Goal: Communication & Community: Answer question/provide support

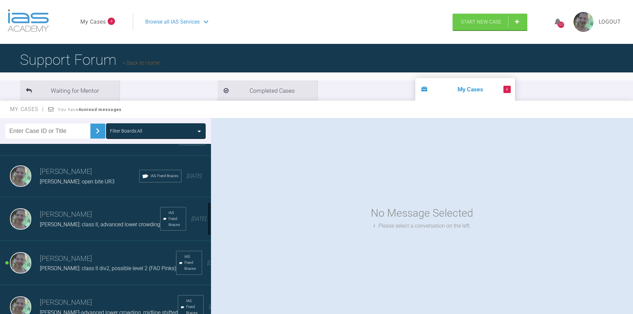
scroll to position [299, 0]
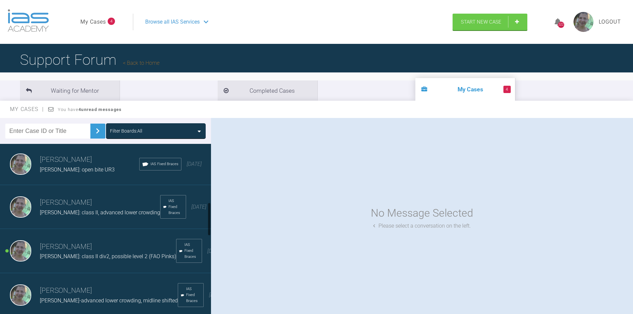
click at [55, 252] on h3 "[PERSON_NAME]" at bounding box center [108, 246] width 136 height 11
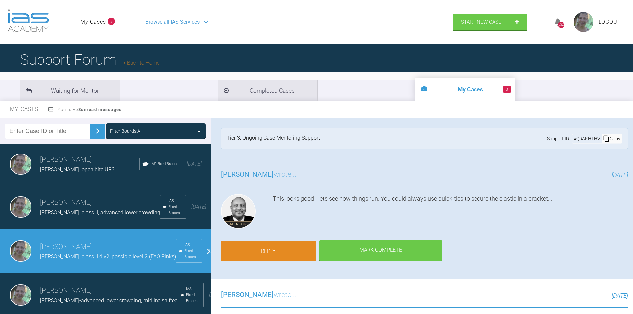
click at [275, 251] on link "Reply" at bounding box center [268, 251] width 95 height 21
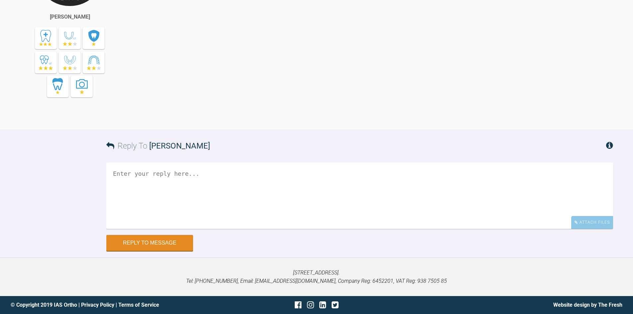
scroll to position [11057, 0]
click at [153, 176] on textarea at bounding box center [359, 195] width 506 height 66
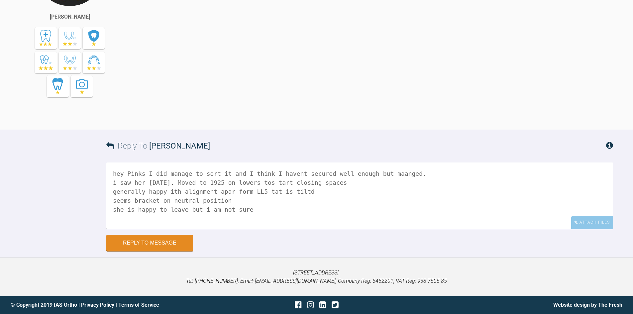
click at [165, 191] on textarea "hey Pinks I did manage to sort it and I think I havent secured well enough but …" at bounding box center [359, 195] width 506 height 66
click at [227, 193] on textarea "hey Pinks I did manage to sort it and I think I havent secured well enough but …" at bounding box center [359, 195] width 506 height 66
click at [214, 190] on textarea "hey Pinks I did manage to sort it and I think I havent secured well enough but …" at bounding box center [359, 195] width 506 height 66
click at [377, 191] on textarea "hey Pinks I did manage to sort it and I think I havent secured well enough but …" at bounding box center [359, 195] width 506 height 66
click at [389, 192] on textarea "hey Pinks I did manage to sort it and I think I havent secured well enough but …" at bounding box center [359, 195] width 506 height 66
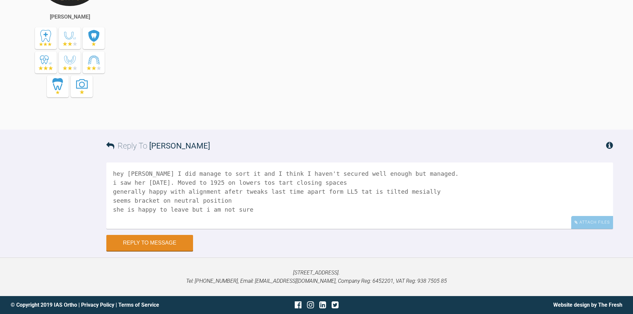
drag, startPoint x: 253, startPoint y: 183, endPoint x: 256, endPoint y: 185, distance: 3.6
click at [255, 187] on textarea "hey [PERSON_NAME] I did manage to sort it and I think I haven't secured well en…" at bounding box center [359, 195] width 506 height 66
click at [261, 181] on textarea "hey [PERSON_NAME] I did manage to sort it and I think I haven't secured well en…" at bounding box center [359, 195] width 506 height 66
click at [200, 208] on textarea "hey [PERSON_NAME] I did manage to sort it and I think I haven't secured well en…" at bounding box center [359, 195] width 506 height 66
click at [238, 212] on textarea "hey [PERSON_NAME] I did manage to sort it and I think I haven't secured well en…" at bounding box center [359, 195] width 506 height 66
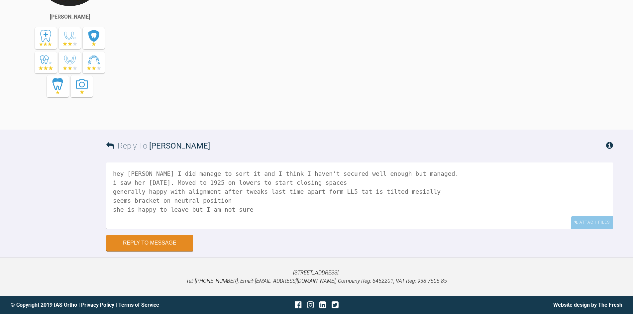
click at [243, 210] on textarea "hey [PERSON_NAME] I did manage to sort it and I think I haven't secured well en…" at bounding box center [359, 195] width 506 height 66
click at [185, 209] on textarea "hey [PERSON_NAME] I did manage to sort it and I think I haven't secured well en…" at bounding box center [359, 195] width 506 height 66
click at [429, 209] on textarea "hey [PERSON_NAME] I did manage to sort it and I think I haven't secured well en…" at bounding box center [359, 195] width 506 height 66
click at [450, 208] on textarea "hey [PERSON_NAME] I did manage to sort it and I think I haven't secured well en…" at bounding box center [359, 195] width 506 height 66
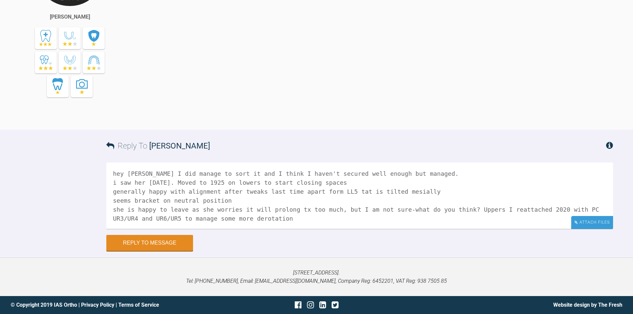
type textarea "hey [PERSON_NAME] I did manage to sort it and I think I haven't secured well en…"
click at [594, 225] on div "Attach Files" at bounding box center [592, 222] width 42 height 13
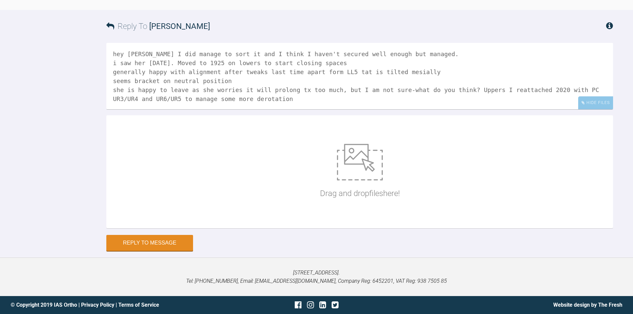
click at [364, 180] on img at bounding box center [360, 162] width 46 height 37
type input "C:\fakepath\DSC_0988.JPG"
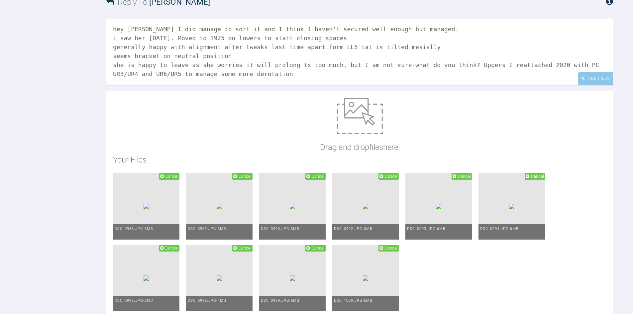
drag, startPoint x: 116, startPoint y: 182, endPoint x: 110, endPoint y: 182, distance: 6.0
click at [110, 85] on textarea "hey [PERSON_NAME] I did manage to sort it and I think I haven't secured well en…" at bounding box center [359, 52] width 506 height 66
drag, startPoint x: 226, startPoint y: 174, endPoint x: 237, endPoint y: 172, distance: 11.0
click at [237, 85] on textarea "hey [PERSON_NAME] I did manage to sort it and I think I haven't secured well en…" at bounding box center [359, 52] width 506 height 66
click at [351, 85] on textarea "hey Pinks I did manage to sort it -I think I haven't secured well enough but ma…" at bounding box center [359, 52] width 506 height 66
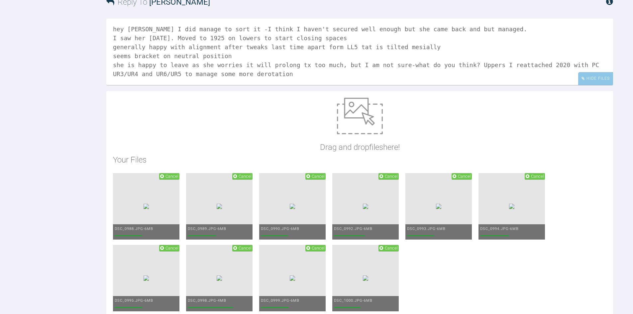
click at [437, 85] on textarea "hey [PERSON_NAME] I did manage to sort it -I think I haven't secured well enoug…" at bounding box center [359, 52] width 506 height 66
click at [449, 85] on textarea "hey Pinks I did manage to sort it -I think I haven't secured well enough but sh…" at bounding box center [359, 52] width 506 height 66
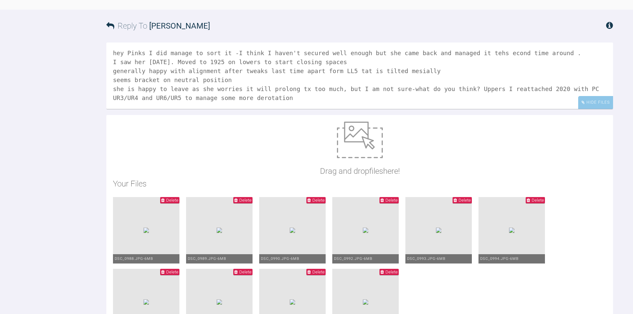
scroll to position [11069, 0]
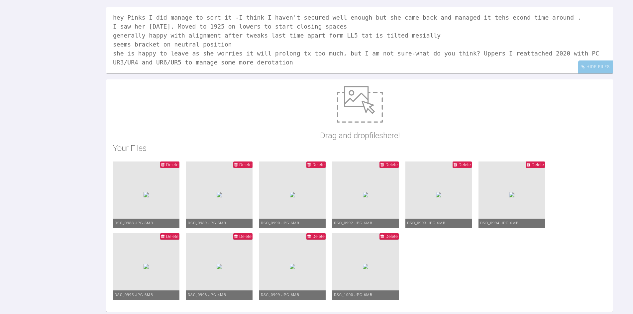
click at [115, 73] on textarea "hey Pinks I did manage to sort it -I think I haven't secured well enough but sh…" at bounding box center [359, 40] width 506 height 66
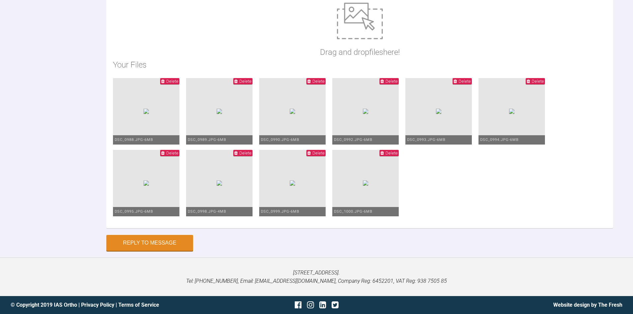
scroll to position [11368, 0]
type textarea "Hey Pinks I did manage to sort it -I think I haven't secured well enough but sh…"
click at [163, 245] on button "Reply to Message" at bounding box center [149, 243] width 87 height 16
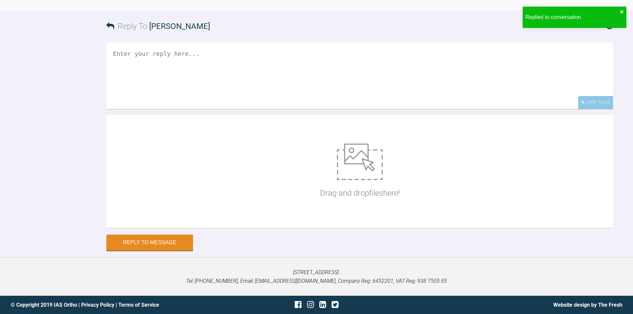
scroll to position [11290, 0]
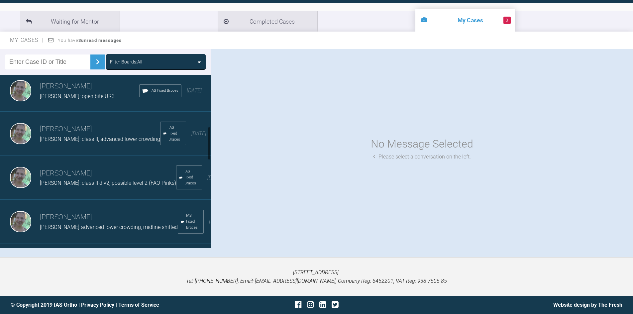
scroll to position [332, 0]
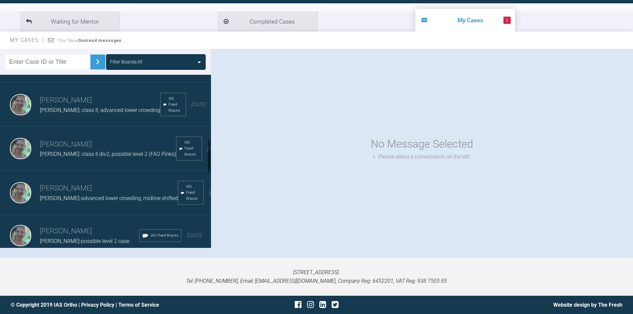
click at [67, 157] on span "[PERSON_NAME]: class II div2, possible level 2 (FAO Pinks)" at bounding box center [108, 154] width 136 height 6
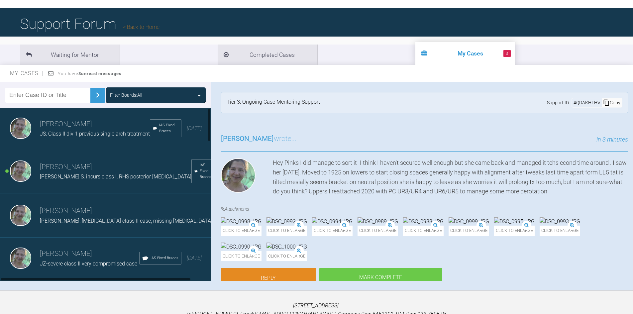
scroll to position [0, 0]
click at [56, 173] on h3 "[PERSON_NAME]" at bounding box center [115, 167] width 151 height 11
